Goal: Find specific page/section: Find specific page/section

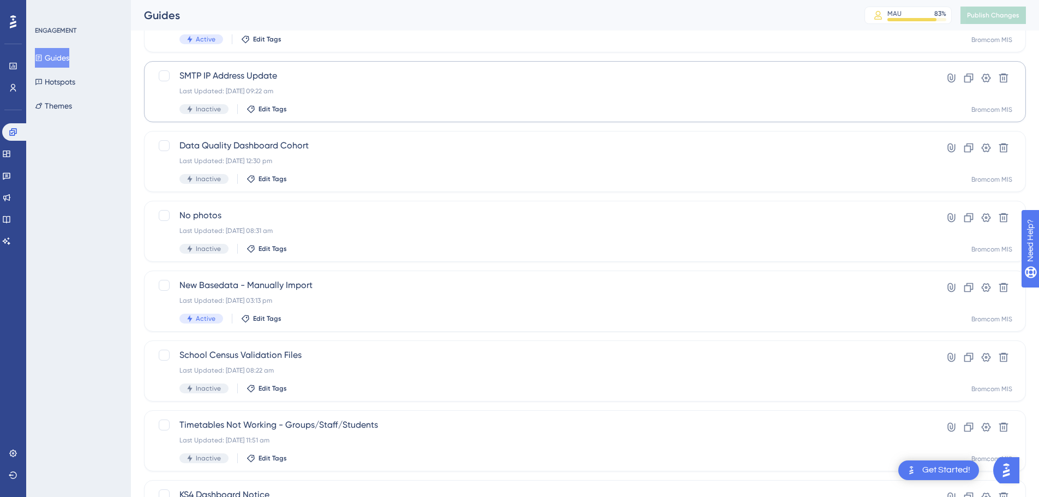
scroll to position [164, 0]
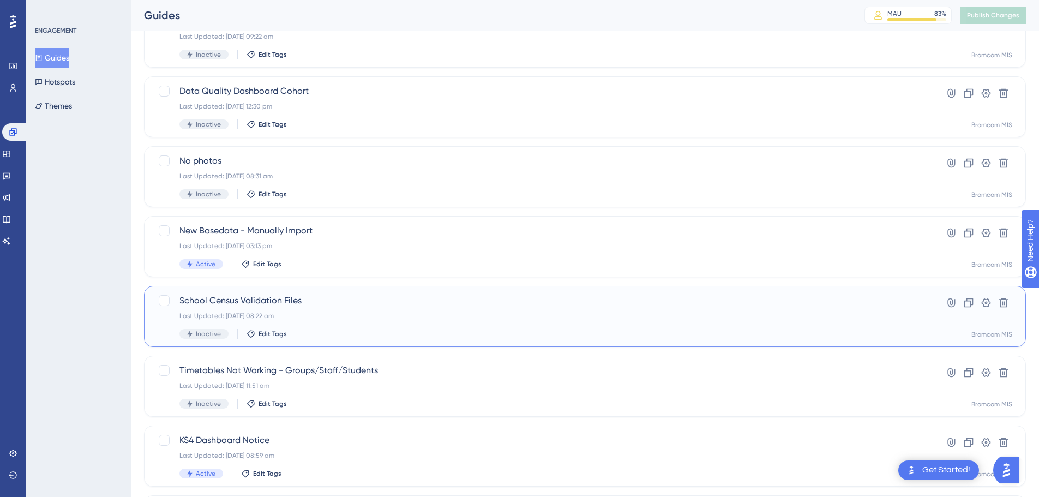
click at [338, 310] on div "School Census Validation Files Last Updated: 22 Sept 2025 08:22 am Inactive Edi…" at bounding box center [541, 316] width 724 height 45
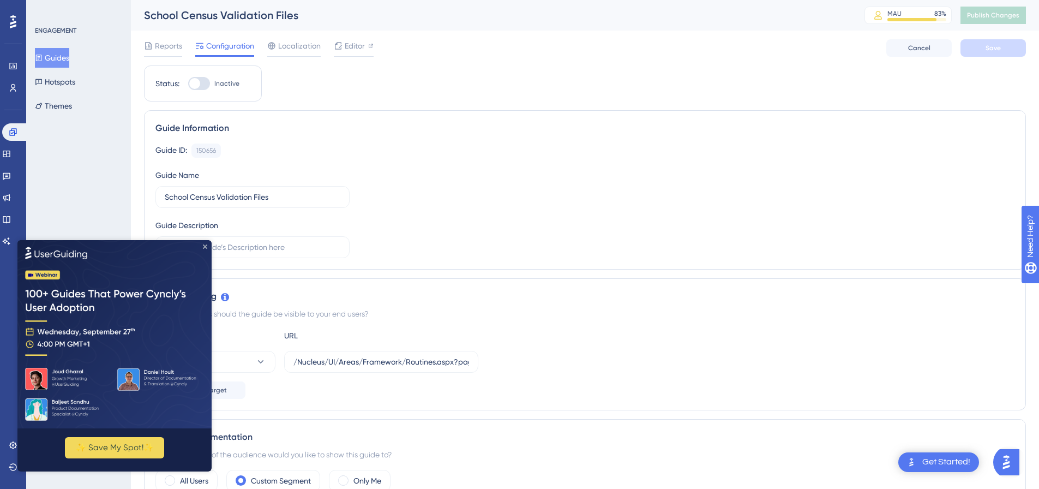
click at [206, 246] on icon "Close Preview" at bounding box center [205, 246] width 4 height 4
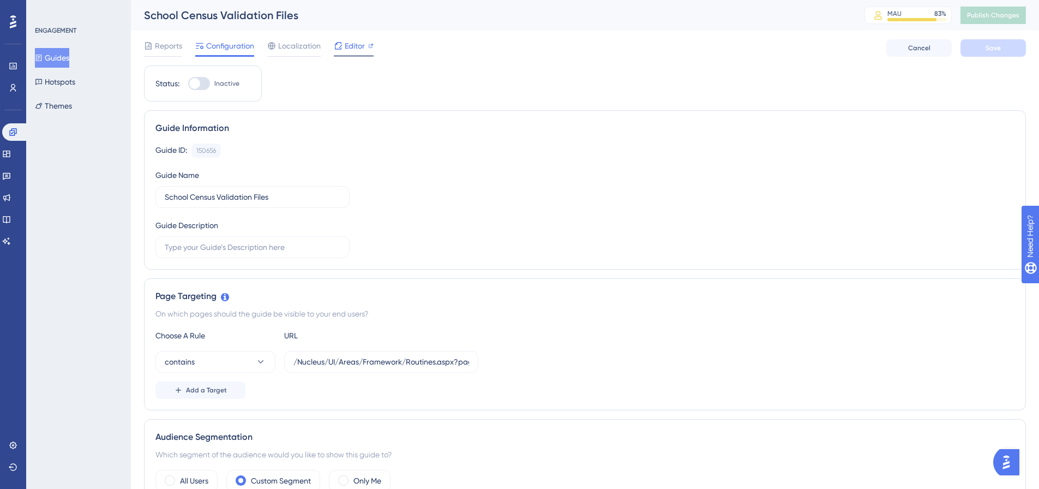
click at [352, 50] on span "Editor" at bounding box center [355, 45] width 20 height 13
